Goal: Task Accomplishment & Management: Manage account settings

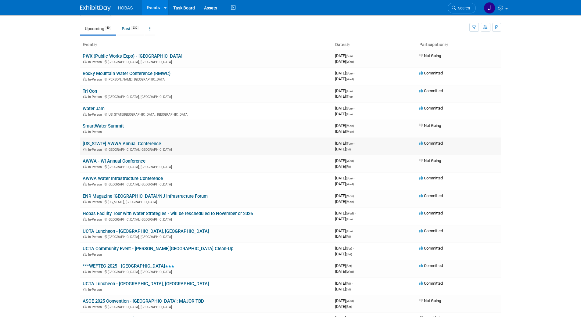
scroll to position [30, 0]
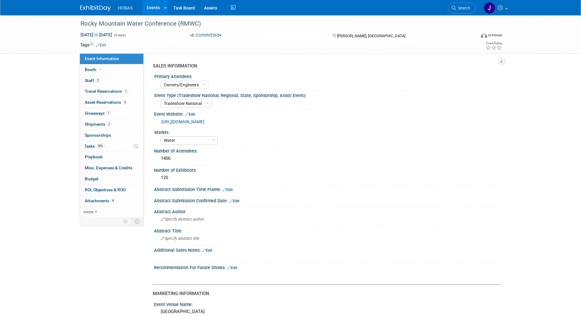
select select "Owners/Engineers"
select select "Tradeshow National"
select select "Water"
select select "Exhibiting"
click at [95, 111] on span "Giveaways 1" at bounding box center [98, 113] width 26 height 5
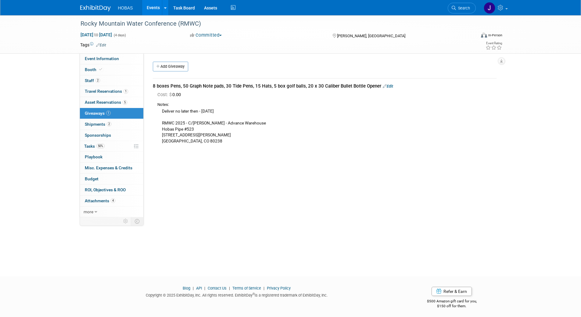
click at [390, 86] on link "Edit" at bounding box center [388, 86] width 10 height 5
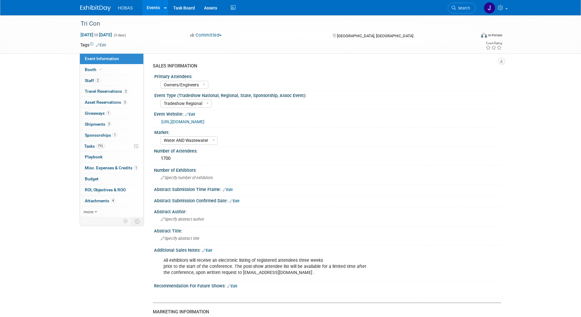
select select "Owners/Engineers"
select select "Tradeshow Regional"
select select "Water AND Wastewater"
select select "Exhibiting"
click at [95, 114] on span "Giveaways 1" at bounding box center [98, 113] width 26 height 5
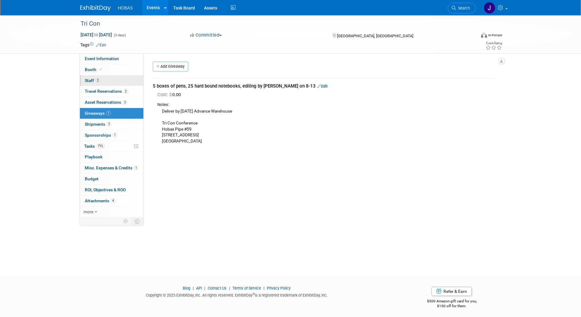
click at [92, 81] on span "Staff 2" at bounding box center [92, 80] width 15 height 5
